Goal: Use online tool/utility: Utilize a website feature to perform a specific function

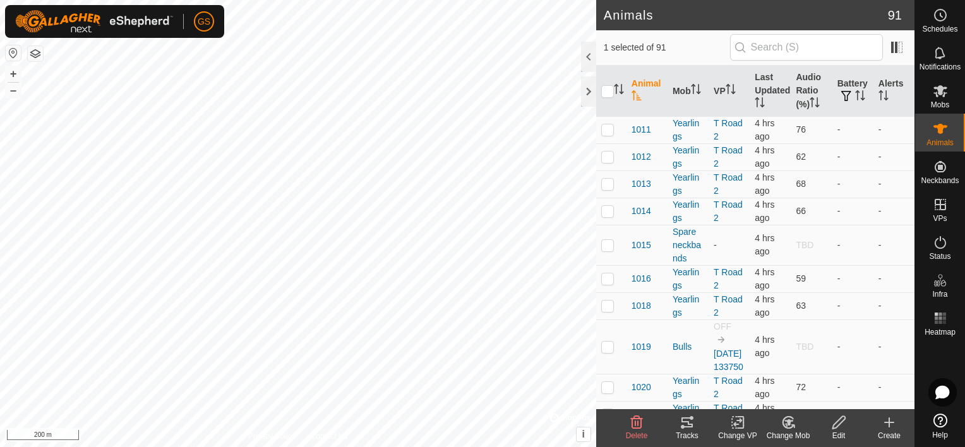
click at [690, 424] on icon at bounding box center [687, 423] width 11 height 10
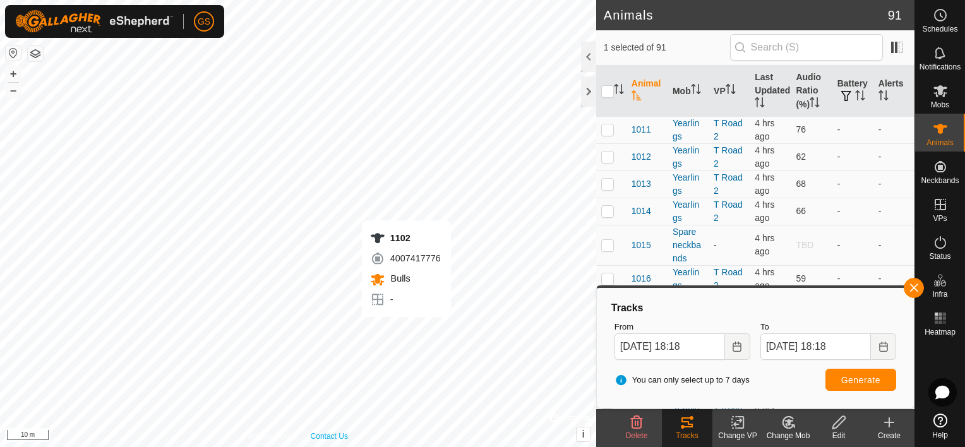
checkbox input "false"
checkbox input "true"
click at [916, 290] on button "button" at bounding box center [914, 288] width 20 height 20
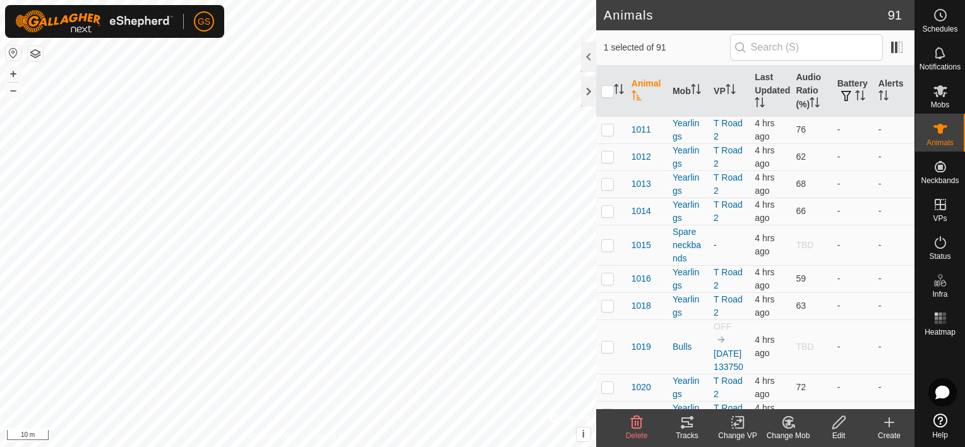
click at [679, 427] on tracks-svg-icon at bounding box center [687, 422] width 51 height 15
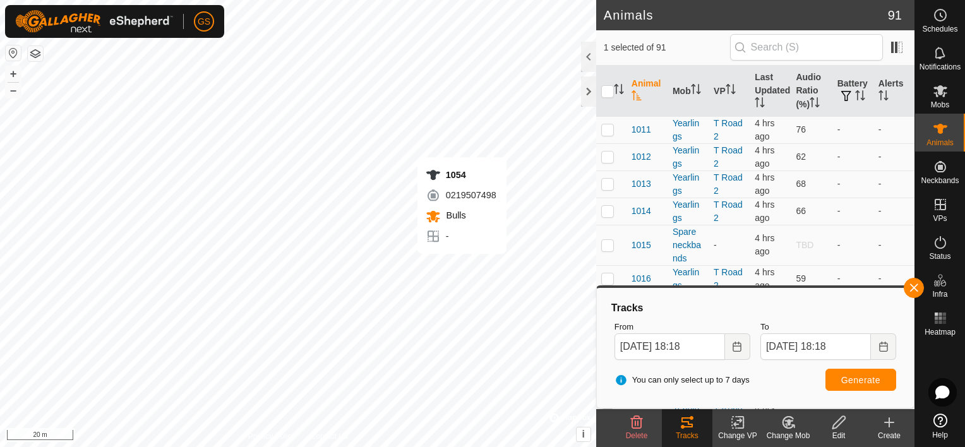
checkbox input "true"
checkbox input "false"
checkbox input "true"
checkbox input "false"
click at [849, 377] on span "Generate" at bounding box center [860, 380] width 39 height 10
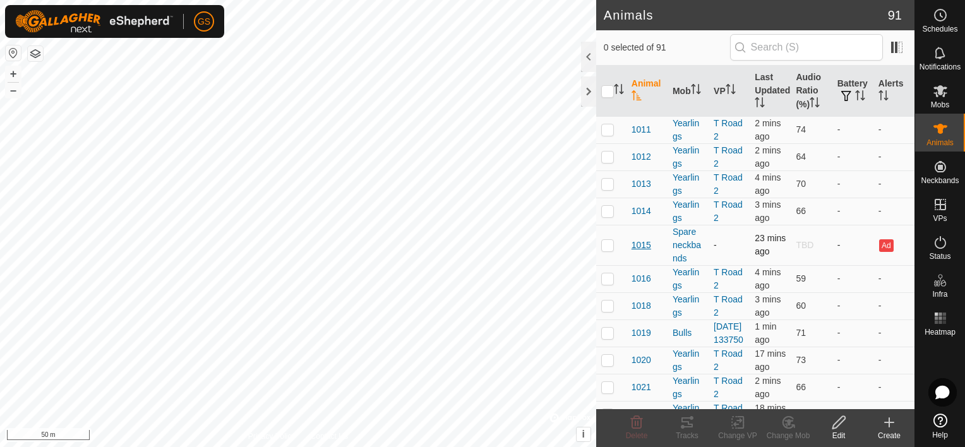
click at [638, 240] on span "1015" at bounding box center [642, 245] width 20 height 13
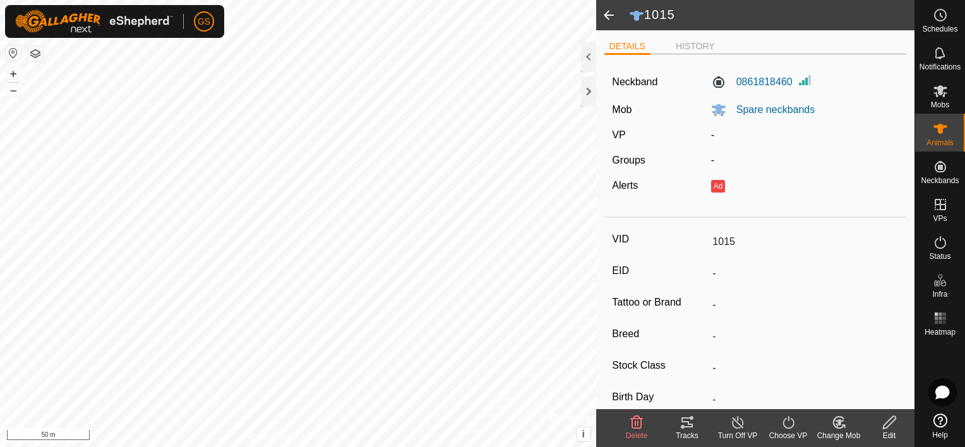
click at [611, 16] on span at bounding box center [608, 15] width 25 height 30
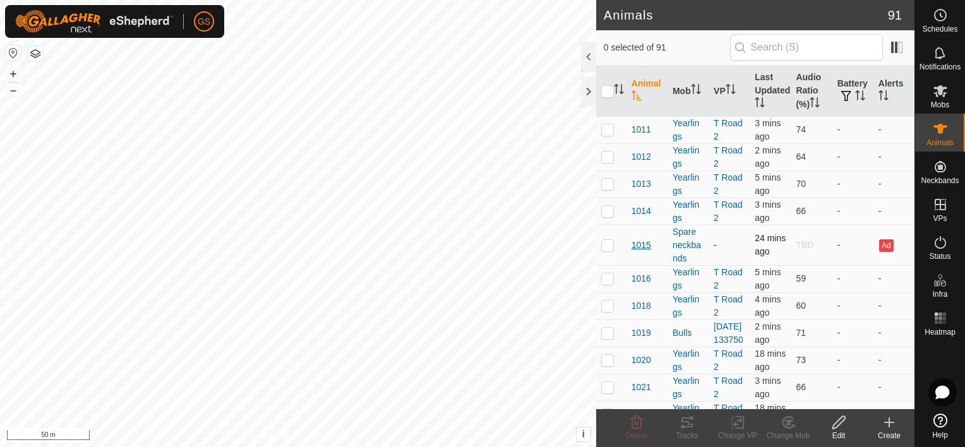
drag, startPoint x: 682, startPoint y: 248, endPoint x: 636, endPoint y: 244, distance: 46.2
click at [636, 244] on span "1015" at bounding box center [642, 245] width 20 height 13
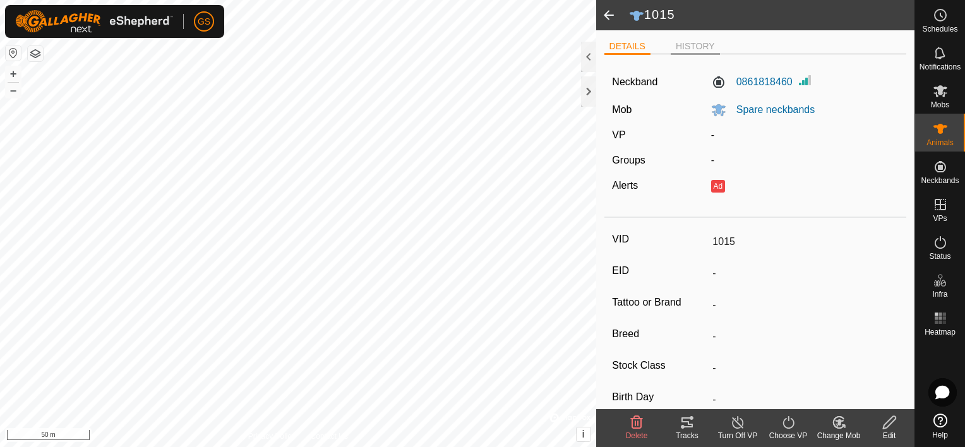
click at [697, 46] on li "HISTORY" at bounding box center [695, 47] width 49 height 15
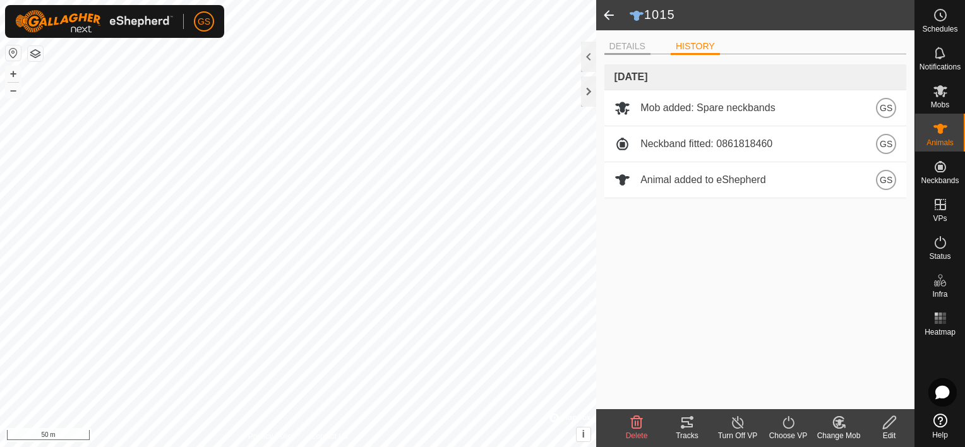
click at [639, 44] on li "DETAILS" at bounding box center [627, 47] width 46 height 15
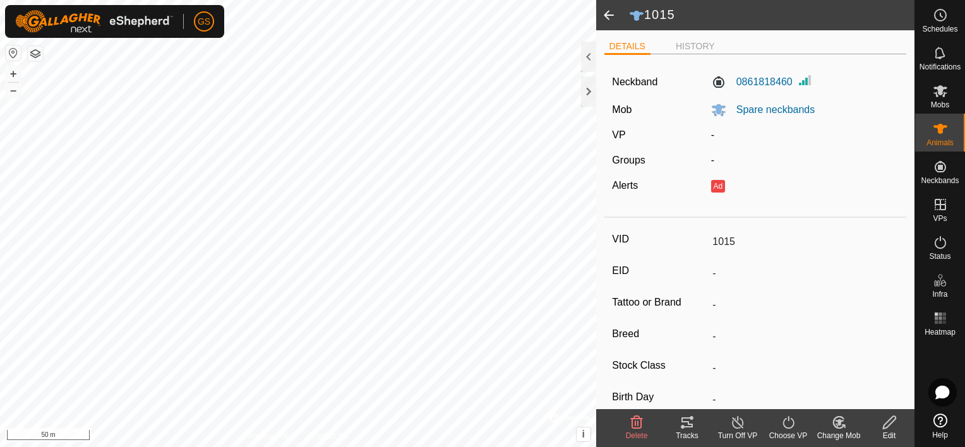
click at [635, 432] on span "Delete" at bounding box center [637, 435] width 22 height 9
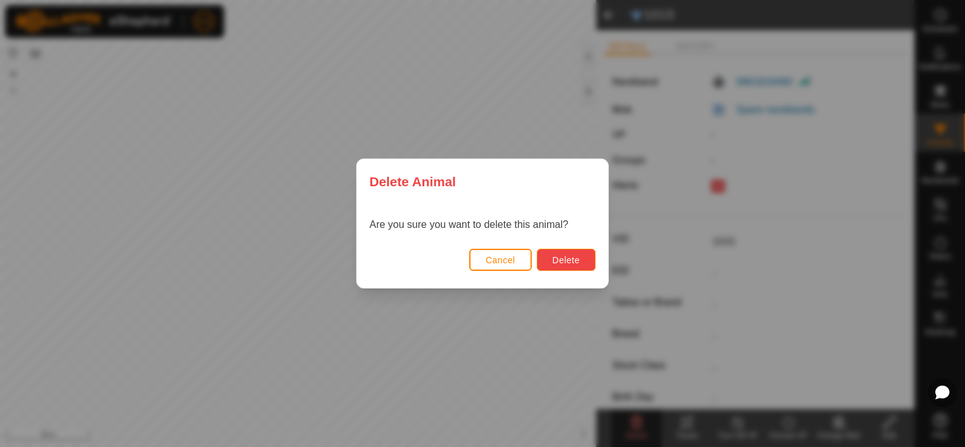
click at [566, 261] on span "Delete" at bounding box center [566, 260] width 27 height 10
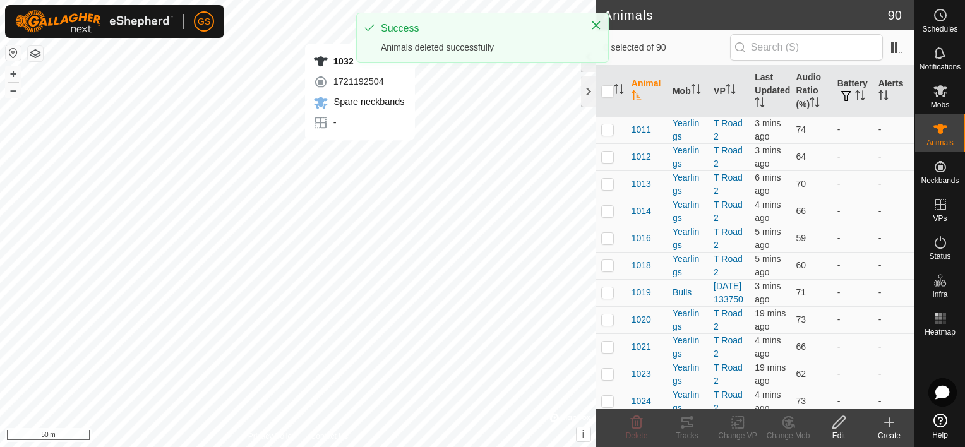
checkbox input "true"
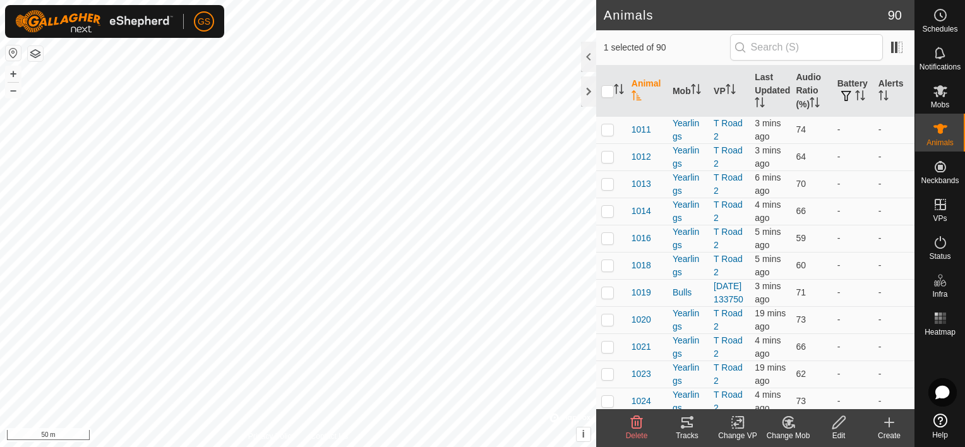
click at [639, 422] on icon at bounding box center [636, 422] width 15 height 15
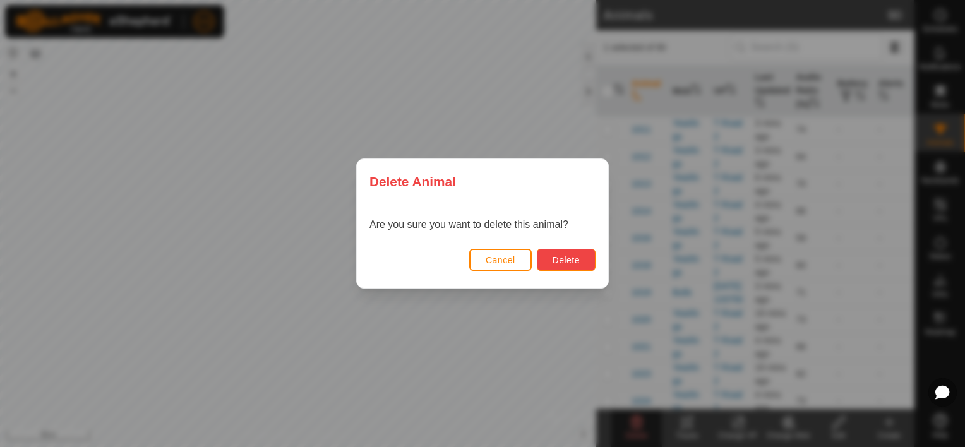
click at [570, 263] on span "Delete" at bounding box center [566, 260] width 27 height 10
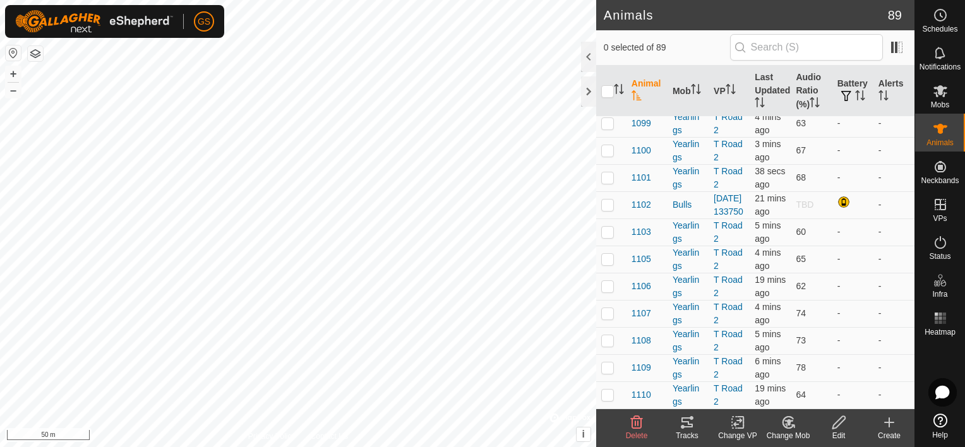
scroll to position [2604, 0]
click at [840, 196] on div at bounding box center [845, 203] width 15 height 15
click at [635, 198] on span "1102" at bounding box center [642, 204] width 20 height 13
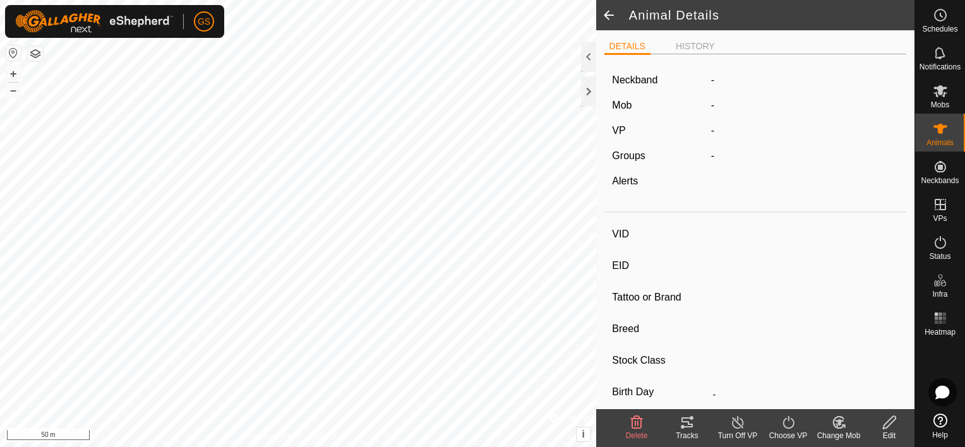
type input "1102"
type input "-"
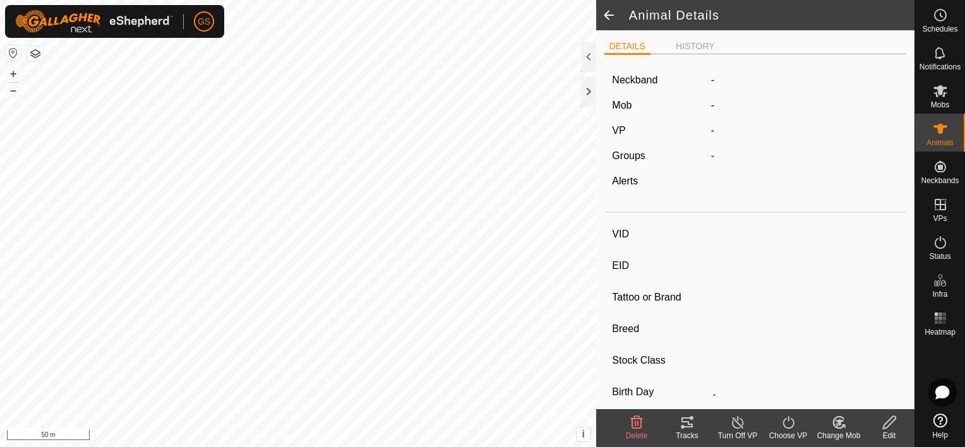
type input "-"
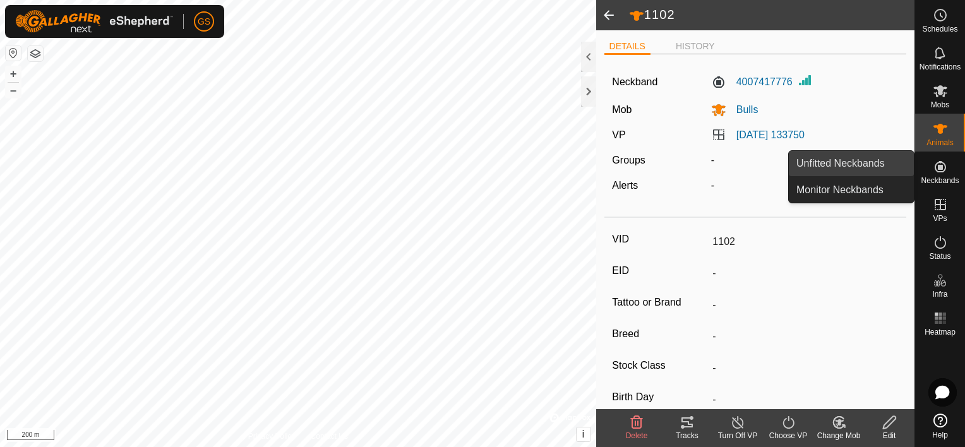
click at [874, 167] on link "Unfitted Neckbands" at bounding box center [851, 163] width 125 height 25
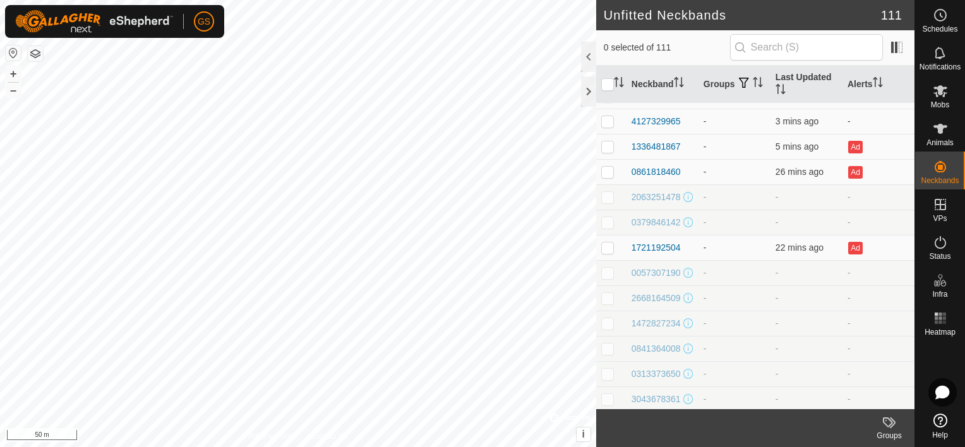
scroll to position [2533, 0]
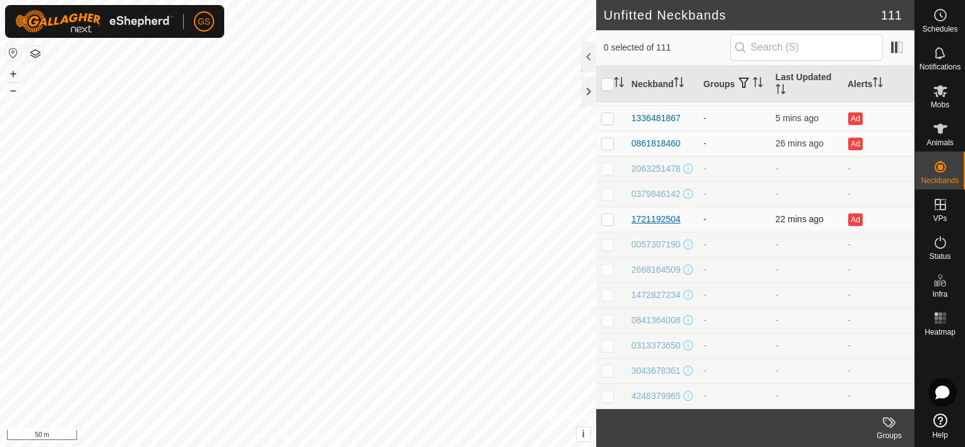
click at [654, 213] on div "1721192504" at bounding box center [656, 219] width 49 height 13
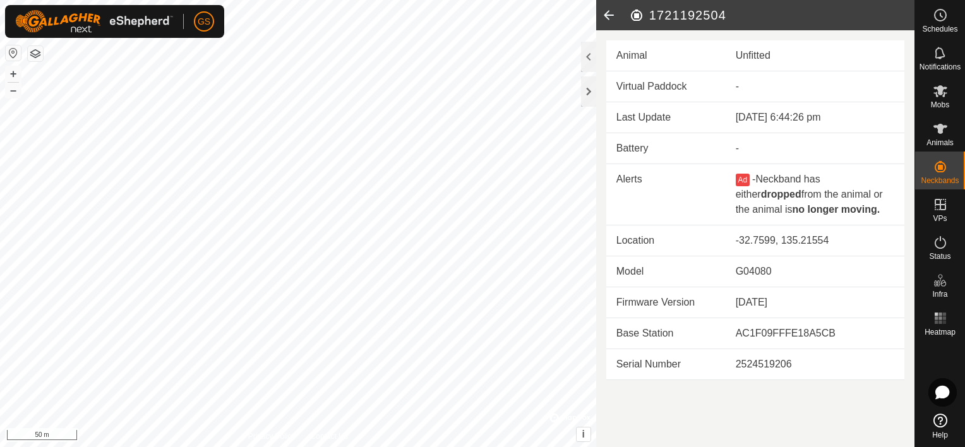
click at [610, 20] on icon at bounding box center [608, 15] width 25 height 30
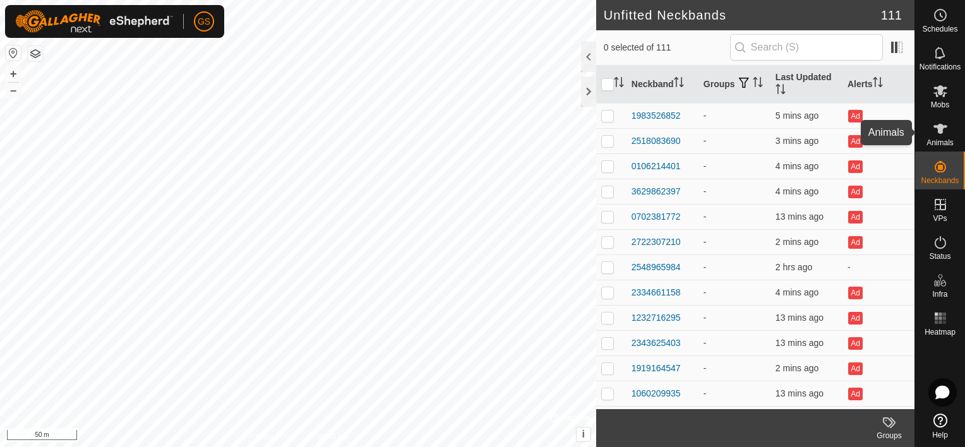
click at [937, 129] on icon at bounding box center [940, 128] width 15 height 15
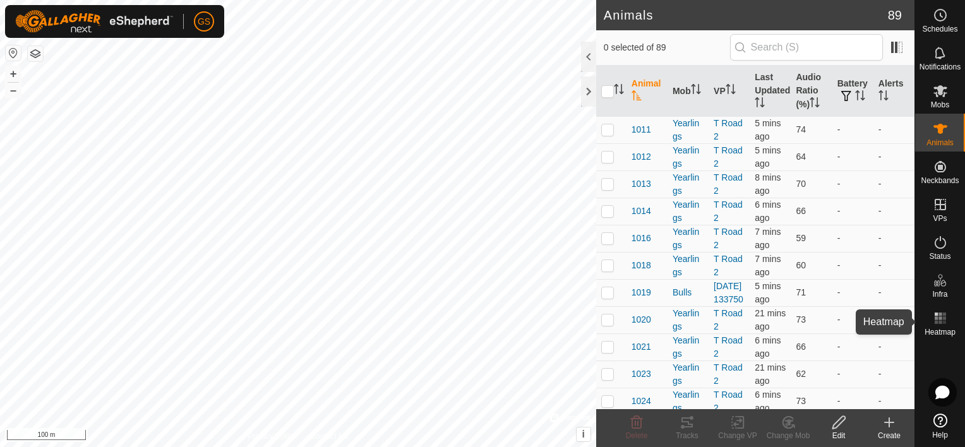
click at [938, 315] on icon at bounding box center [940, 318] width 15 height 15
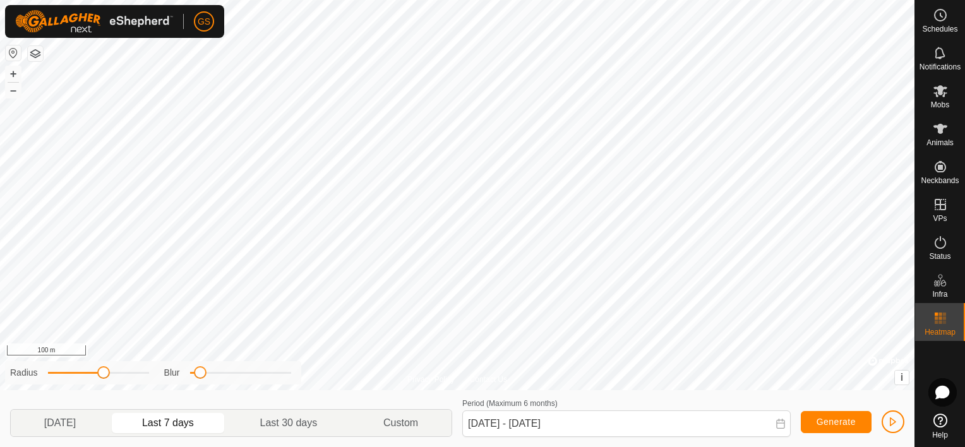
click at [784, 427] on icon at bounding box center [781, 424] width 10 height 10
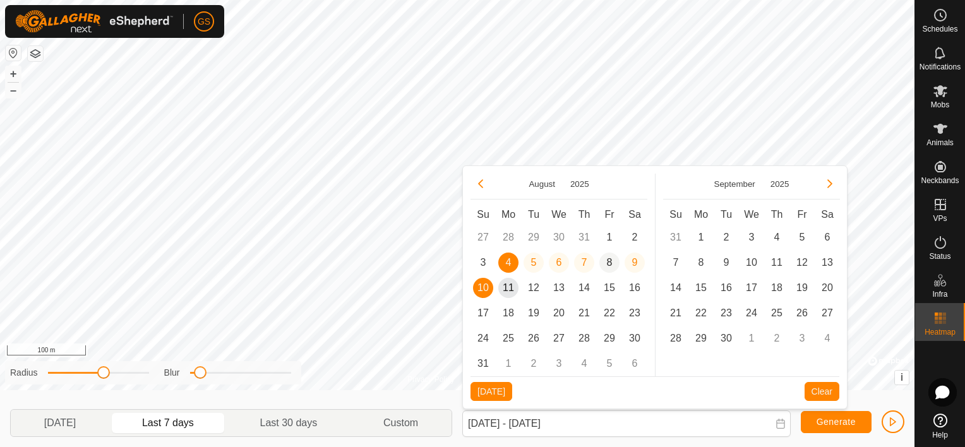
click at [614, 268] on span "8" at bounding box center [609, 263] width 20 height 20
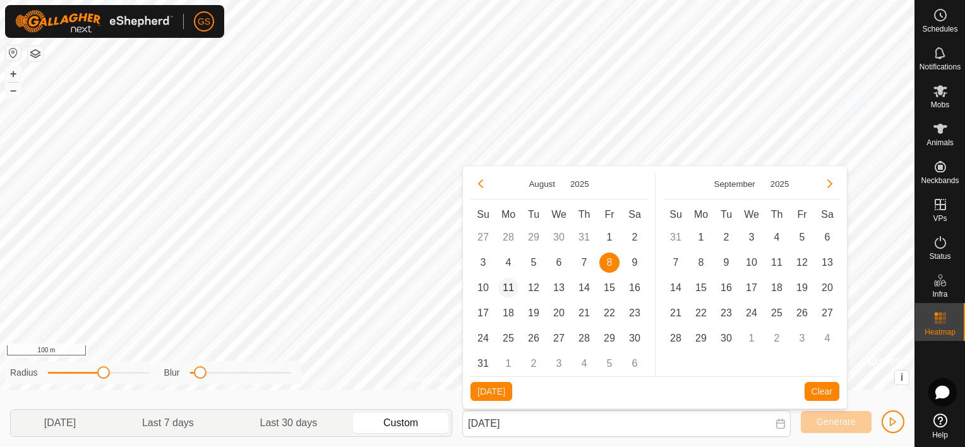
click at [512, 287] on span "11" at bounding box center [508, 288] width 20 height 20
type input "[DATE] - [DATE]"
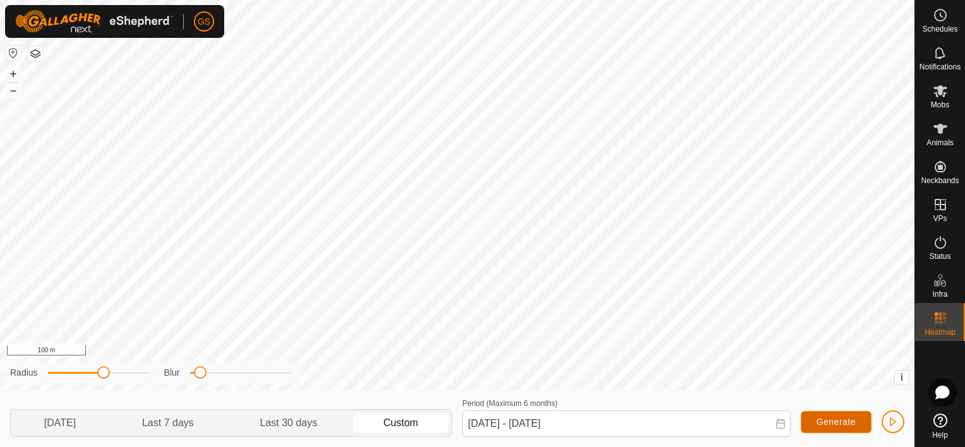
click at [839, 423] on span "Generate" at bounding box center [836, 422] width 39 height 10
click at [894, 419] on span "button" at bounding box center [893, 422] width 10 height 10
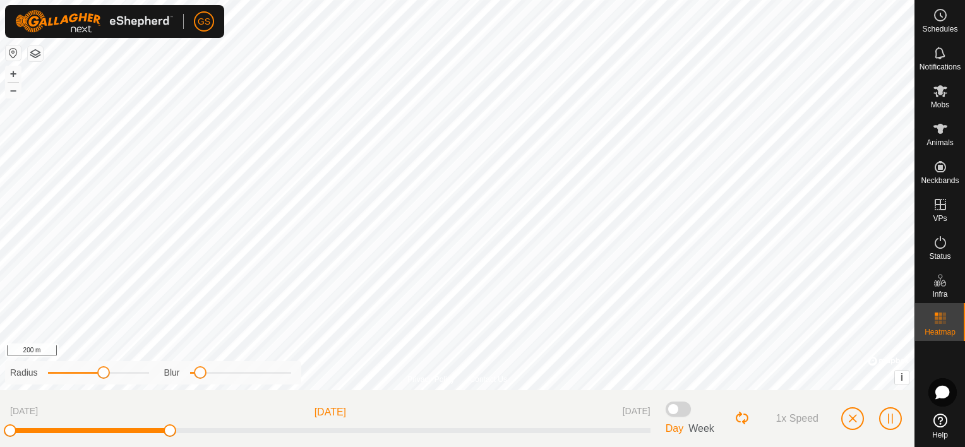
click at [682, 411] on span at bounding box center [678, 409] width 25 height 15
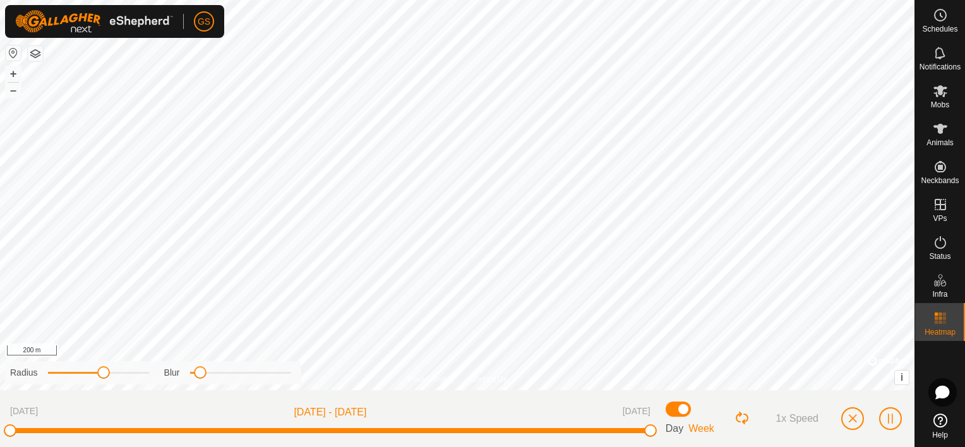
click at [682, 411] on span at bounding box center [678, 409] width 25 height 15
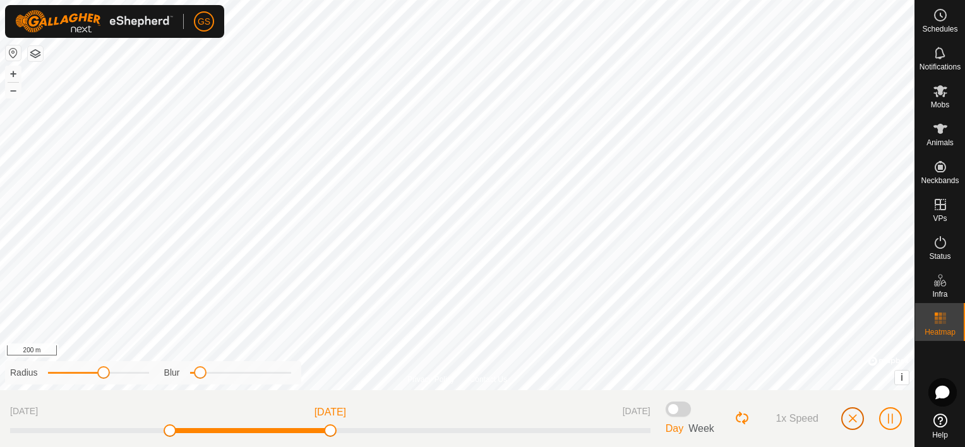
click at [848, 416] on span "button" at bounding box center [853, 419] width 10 height 10
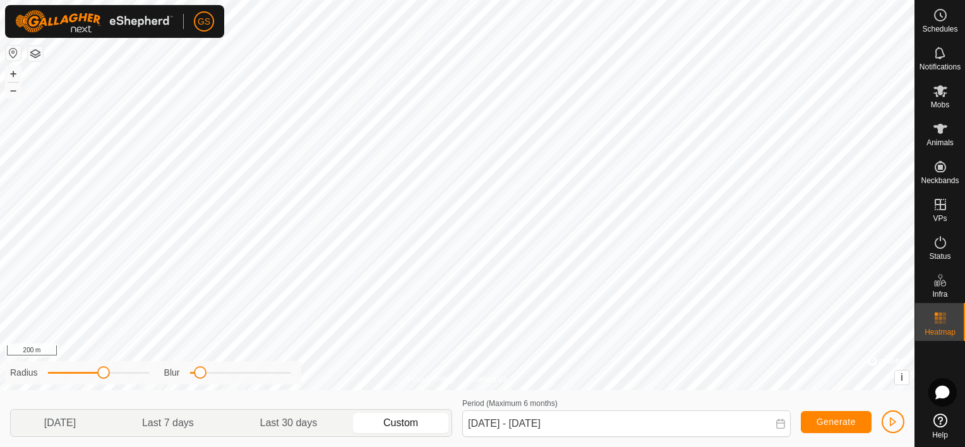
click at [783, 429] on span at bounding box center [781, 425] width 10 height 12
click at [167, 417] on p-togglebutton "Last 7 days" at bounding box center [168, 423] width 118 height 27
type input "[DATE] - [DATE]"
click at [896, 419] on span "button" at bounding box center [893, 422] width 10 height 10
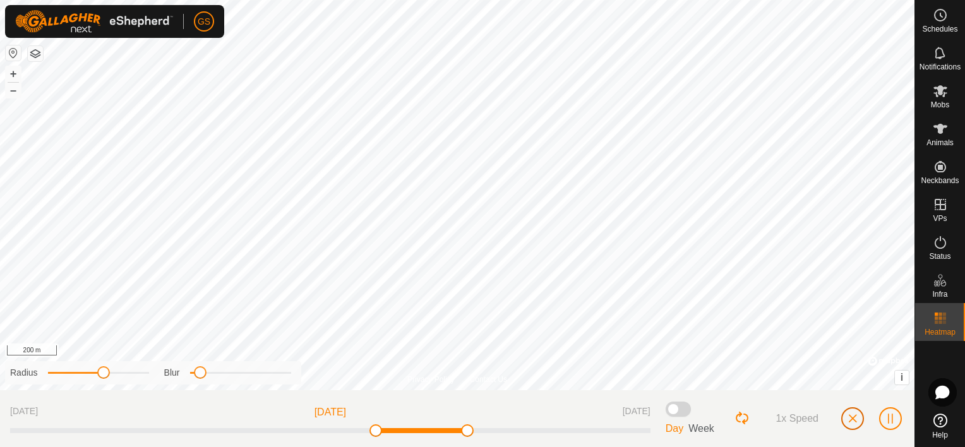
click at [855, 420] on span "button" at bounding box center [853, 419] width 10 height 10
